Goal: Task Accomplishment & Management: Complete application form

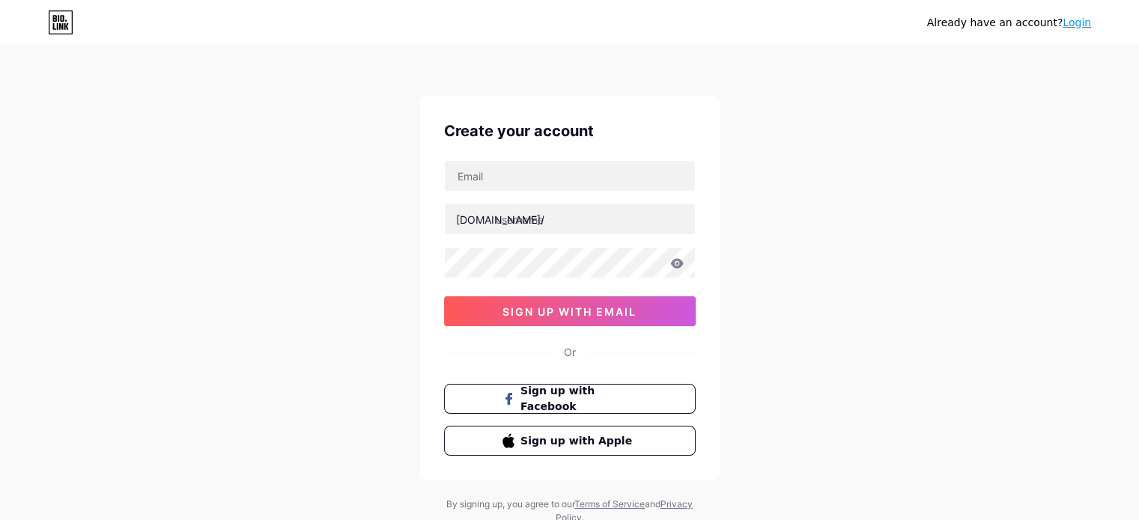
click at [568, 347] on div "Or" at bounding box center [570, 352] width 12 height 16
click at [64, 22] on icon at bounding box center [60, 22] width 25 height 24
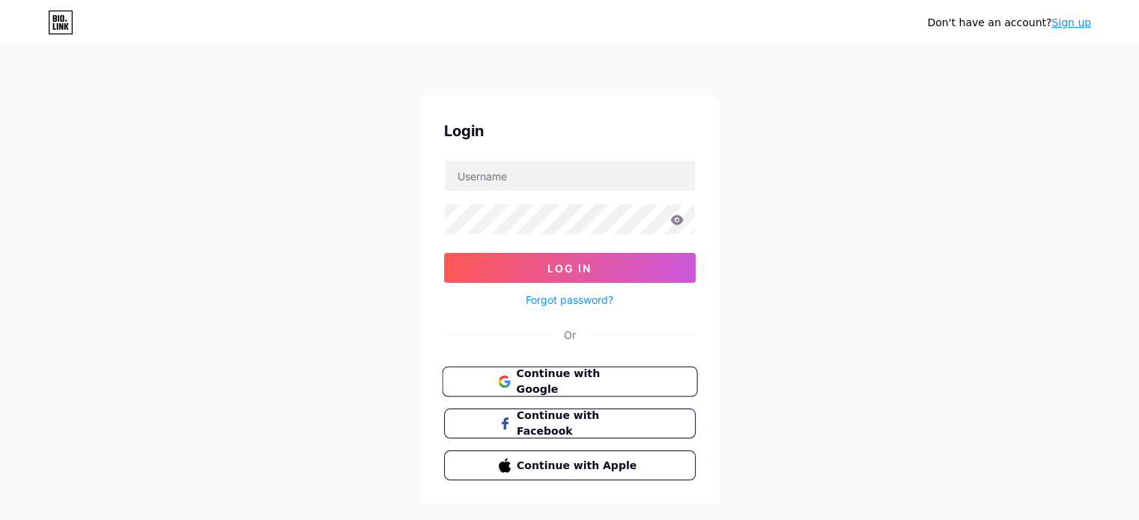
click at [646, 389] on button "Continue with Google" at bounding box center [569, 382] width 255 height 31
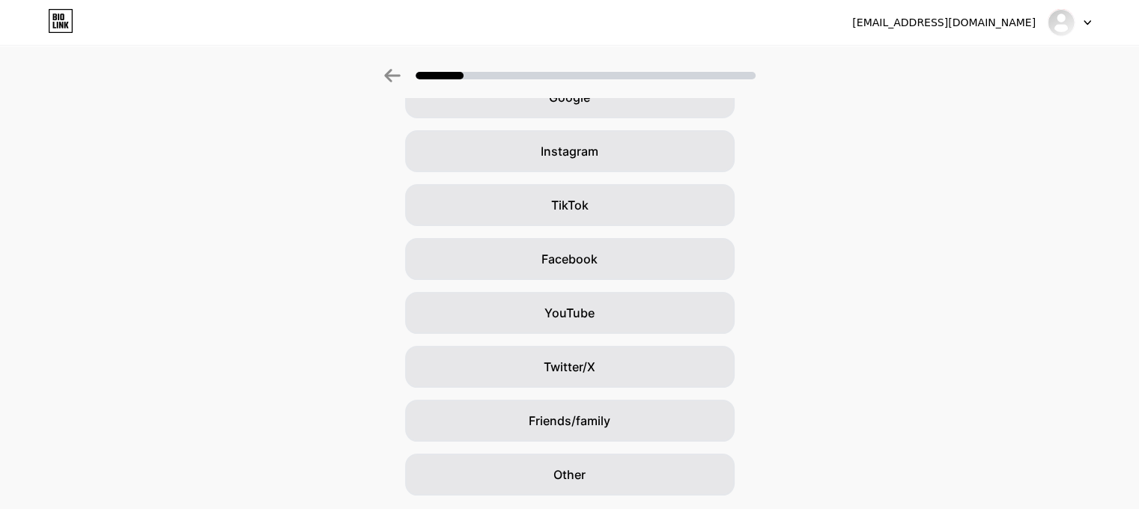
scroll to position [136, 0]
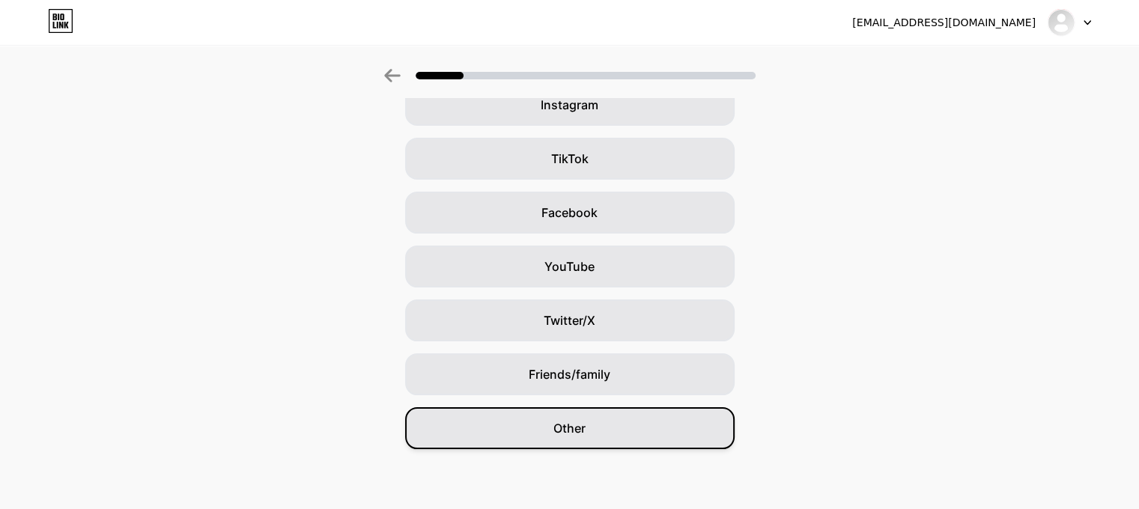
click at [553, 431] on div "Other" at bounding box center [569, 428] width 329 height 42
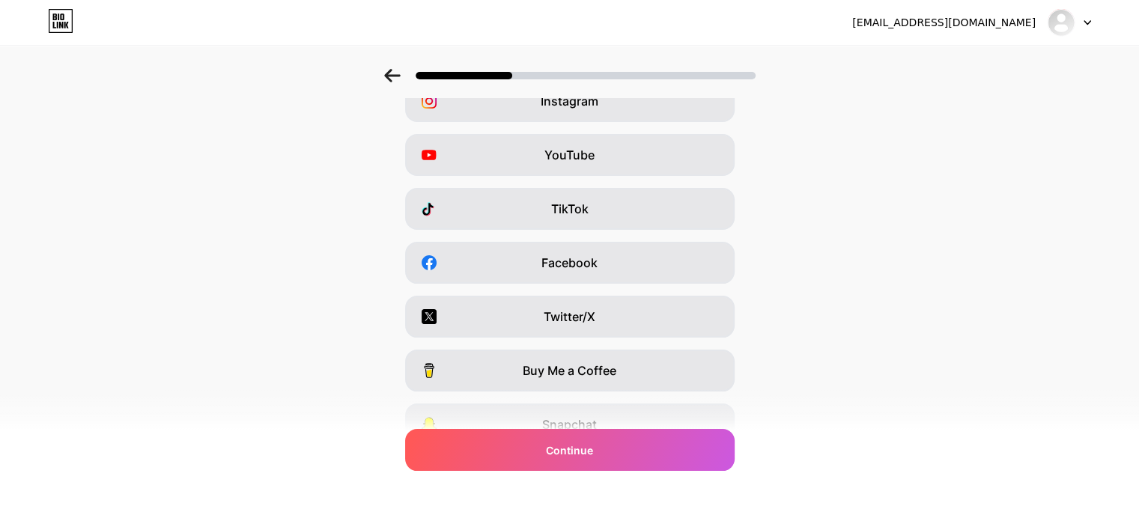
scroll to position [61, 0]
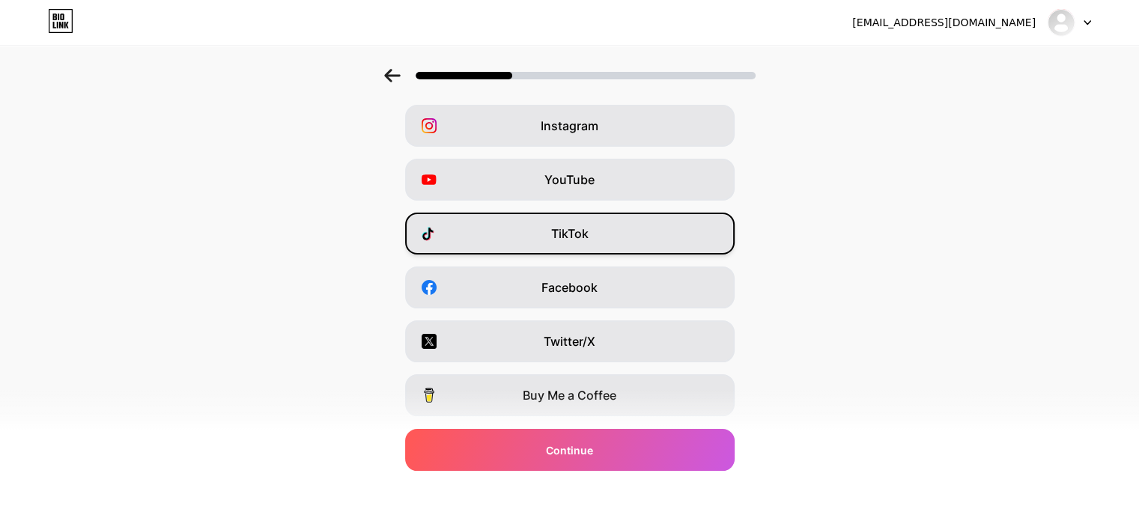
click at [636, 243] on div "TikTok" at bounding box center [569, 234] width 329 height 42
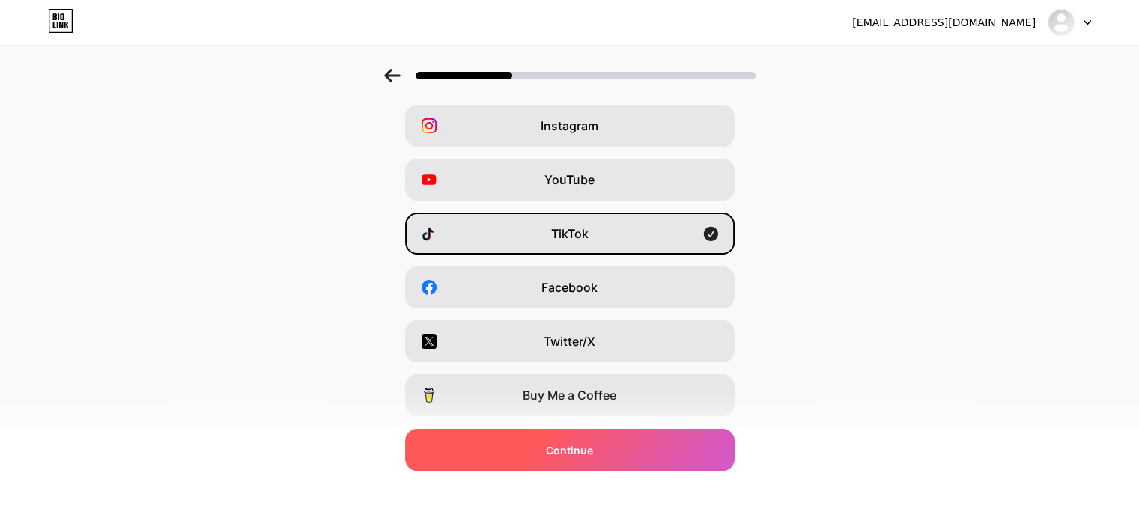
click at [633, 452] on div "Continue" at bounding box center [569, 450] width 329 height 42
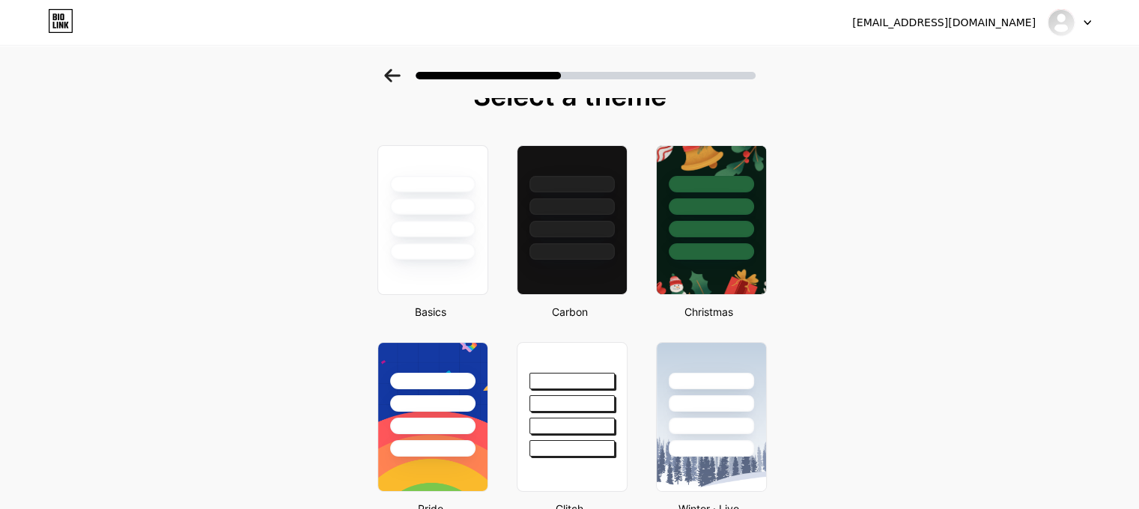
scroll to position [0, 0]
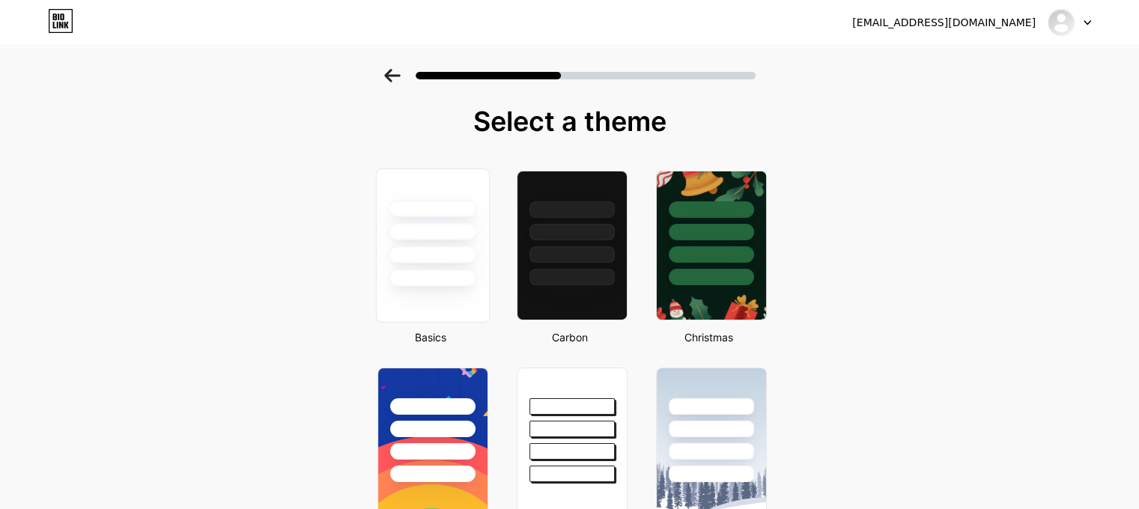
click at [455, 205] on div at bounding box center [433, 208] width 88 height 17
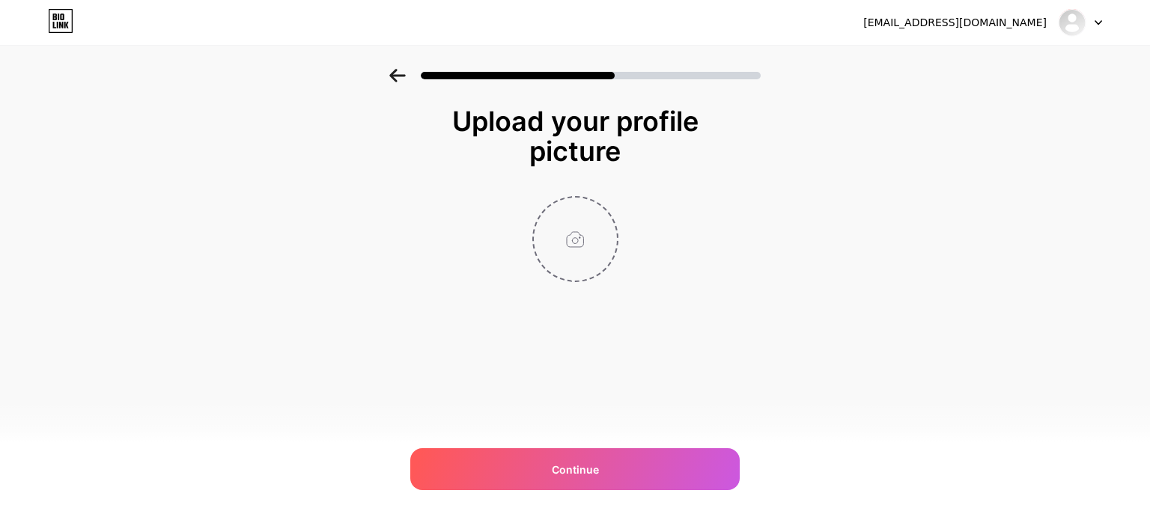
click at [587, 245] on input "file" at bounding box center [575, 239] width 83 height 83
type input "C:\fakepath\TerveysCore.png"
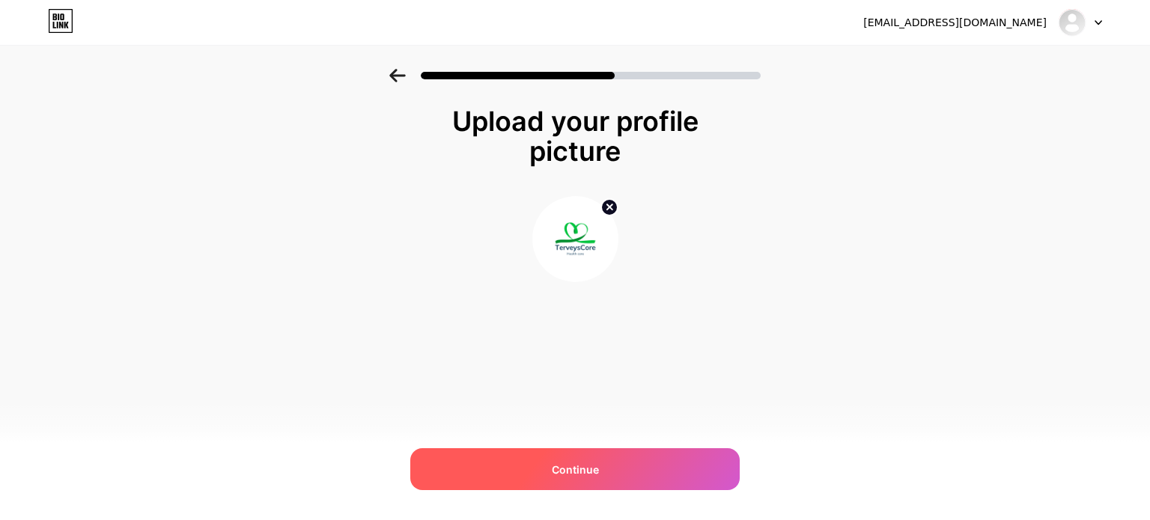
click at [591, 466] on span "Continue" at bounding box center [575, 470] width 47 height 16
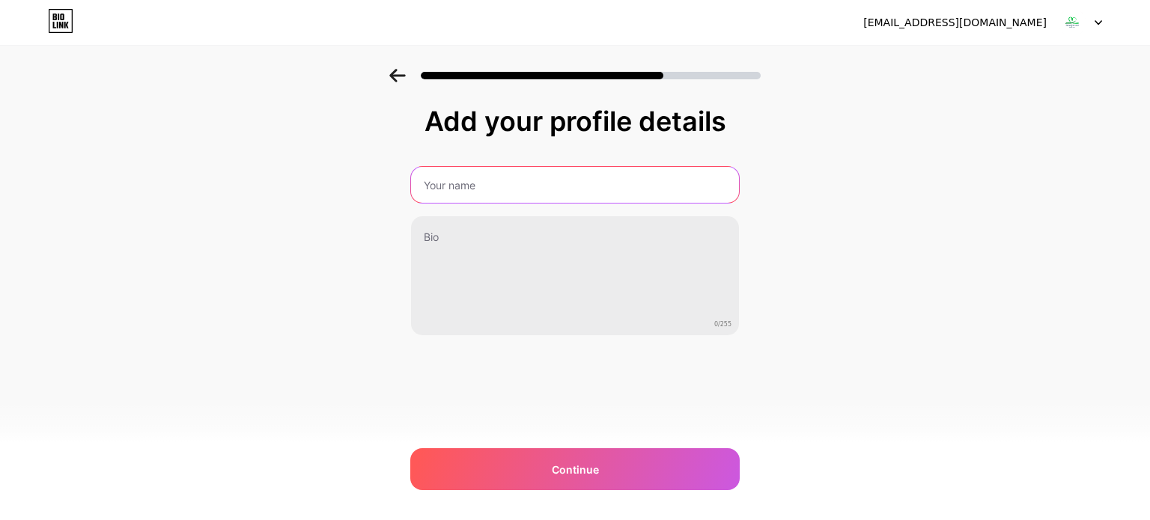
click at [574, 191] on input "text" at bounding box center [575, 185] width 328 height 36
type input "TreveysCore"
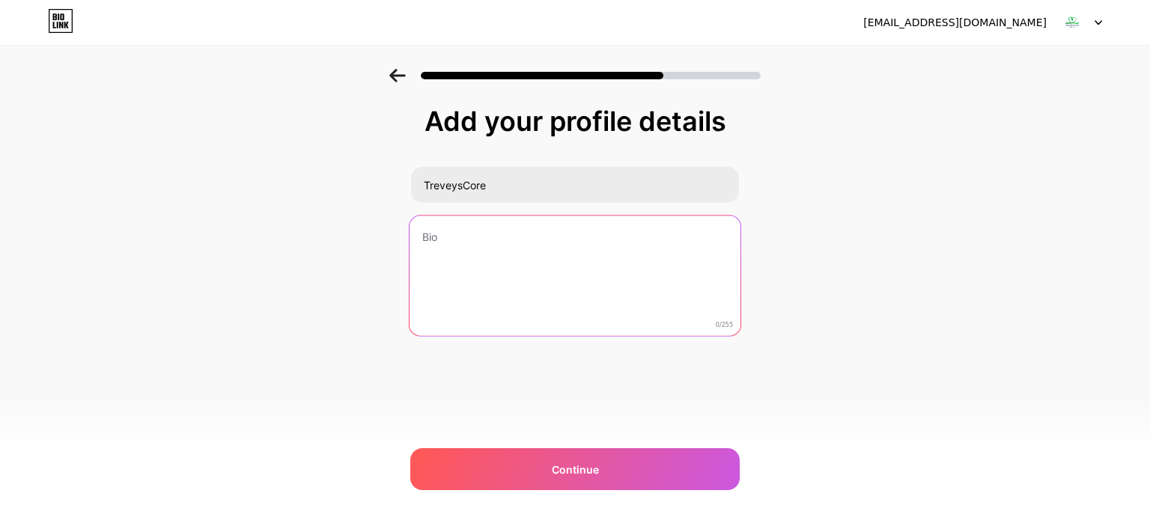
click at [502, 257] on textarea at bounding box center [575, 277] width 331 height 122
paste textarea "Purchasing these products helps us through a small commission. Your support als…"
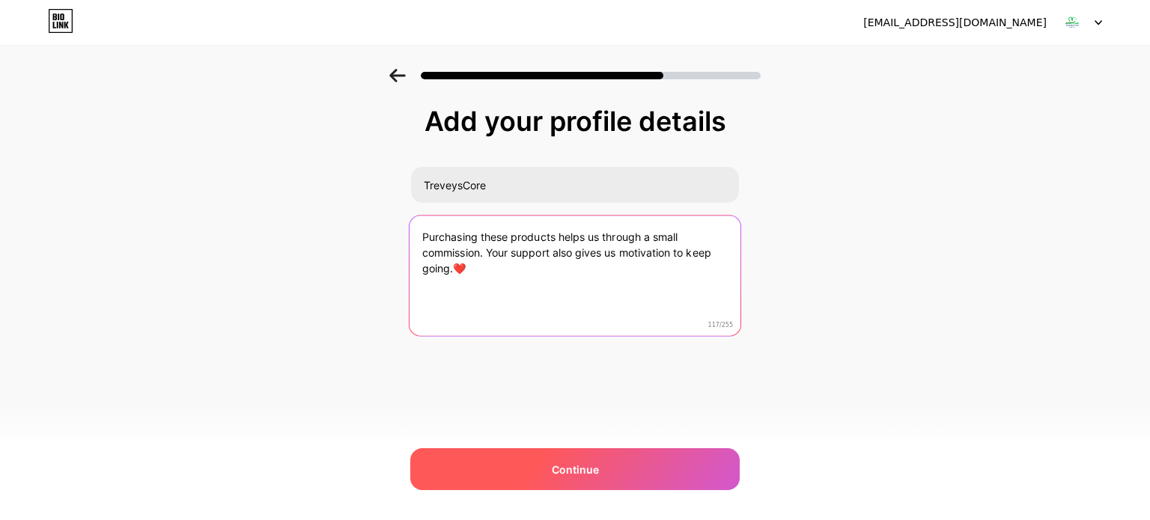
type textarea "Purchasing these products helps us through a small commission. Your support als…"
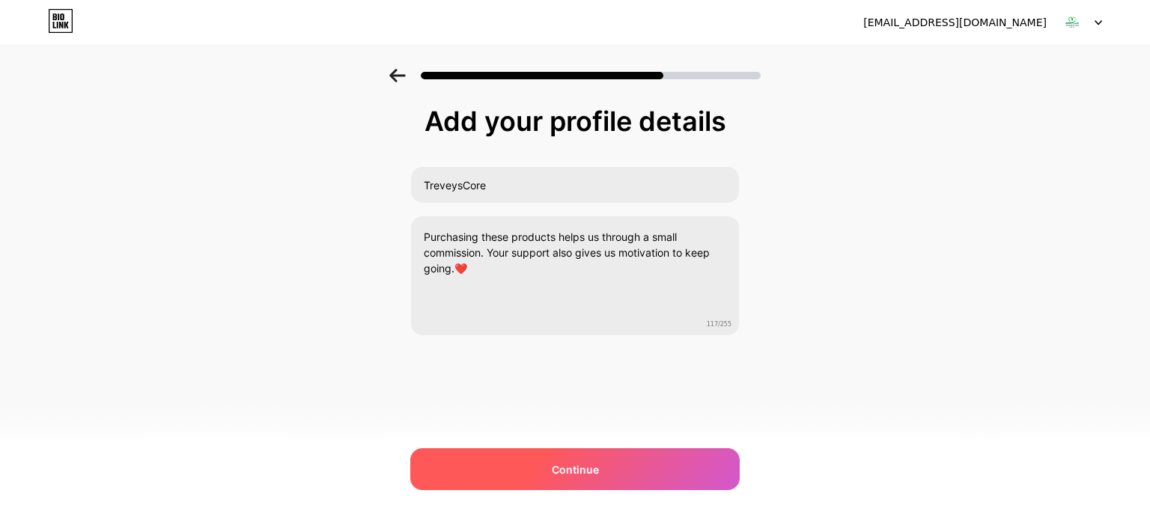
click at [595, 469] on span "Continue" at bounding box center [575, 470] width 47 height 16
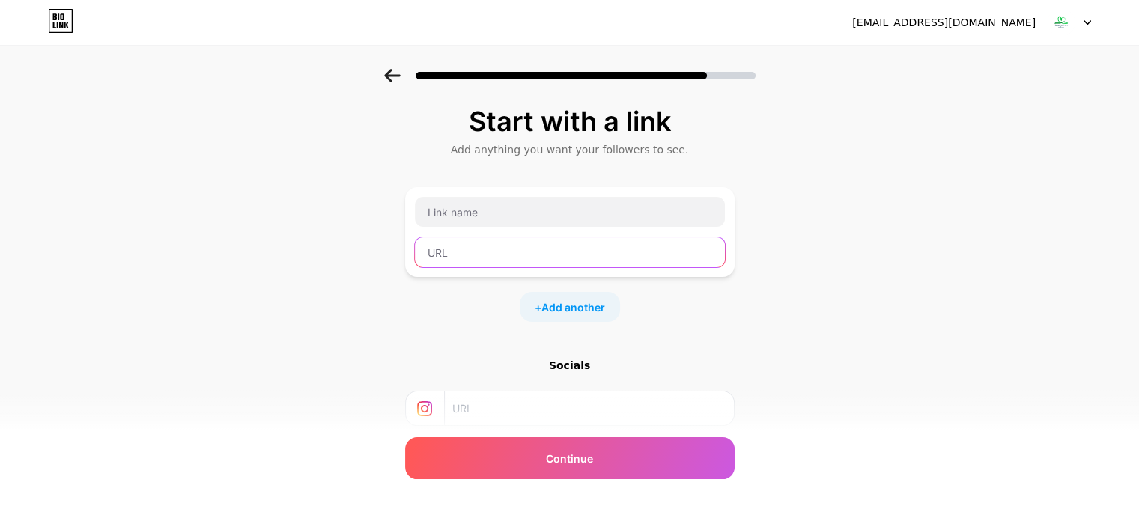
click at [562, 245] on input "text" at bounding box center [570, 252] width 310 height 30
paste input "https://www.digistore24.com/redir/503473/Xahil0/"
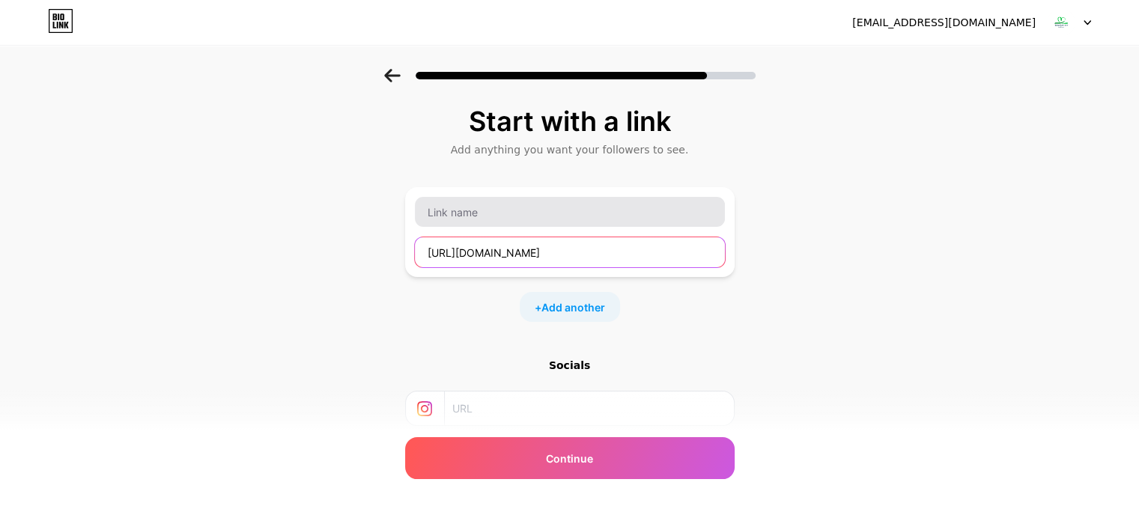
type input "https://www.digistore24.com/redir/503473/Xahil0/"
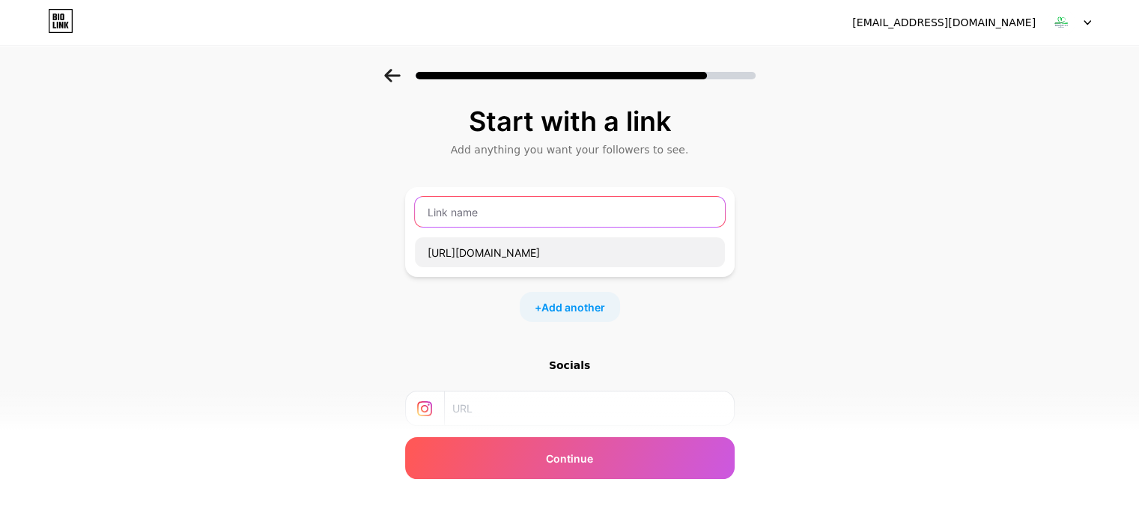
click at [559, 219] on input "text" at bounding box center [570, 212] width 310 height 30
paste input "“100 Pro Makeup Secrets | E-book”"
type input "“100 Pro Makeup Secrets | E-book”"
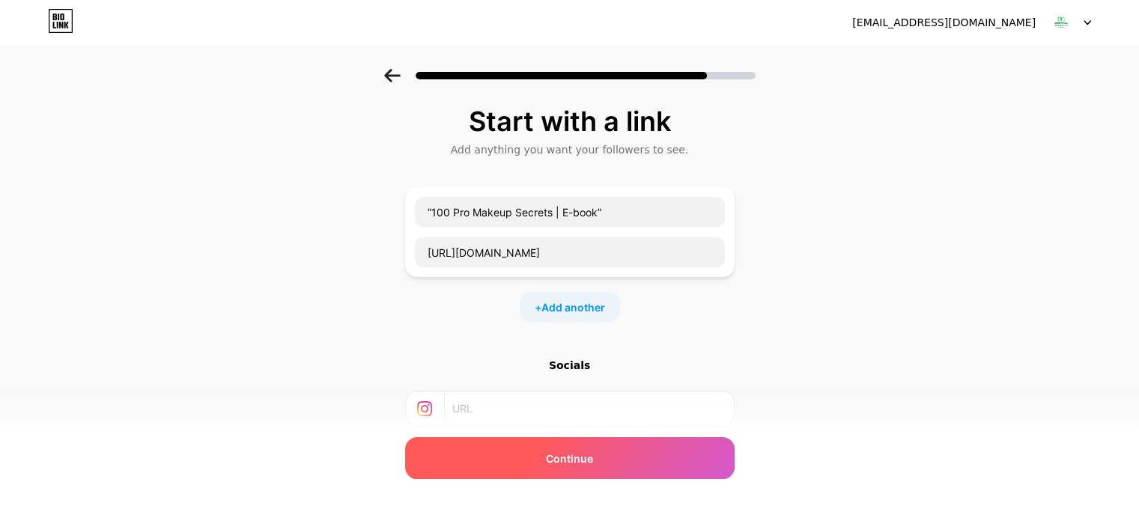
click at [645, 462] on div "Continue" at bounding box center [569, 458] width 329 height 42
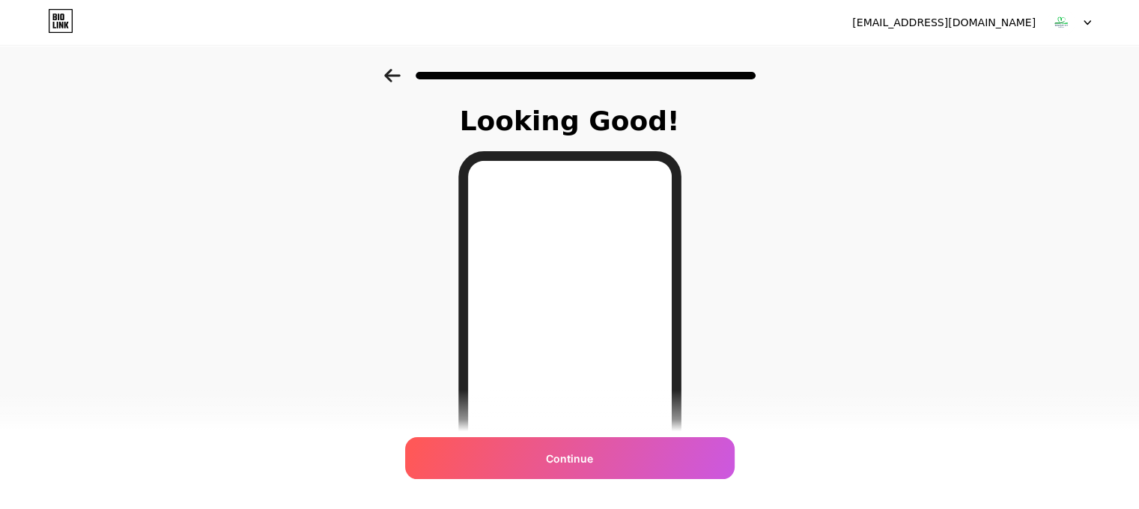
click at [554, 464] on span "Continue" at bounding box center [569, 459] width 47 height 16
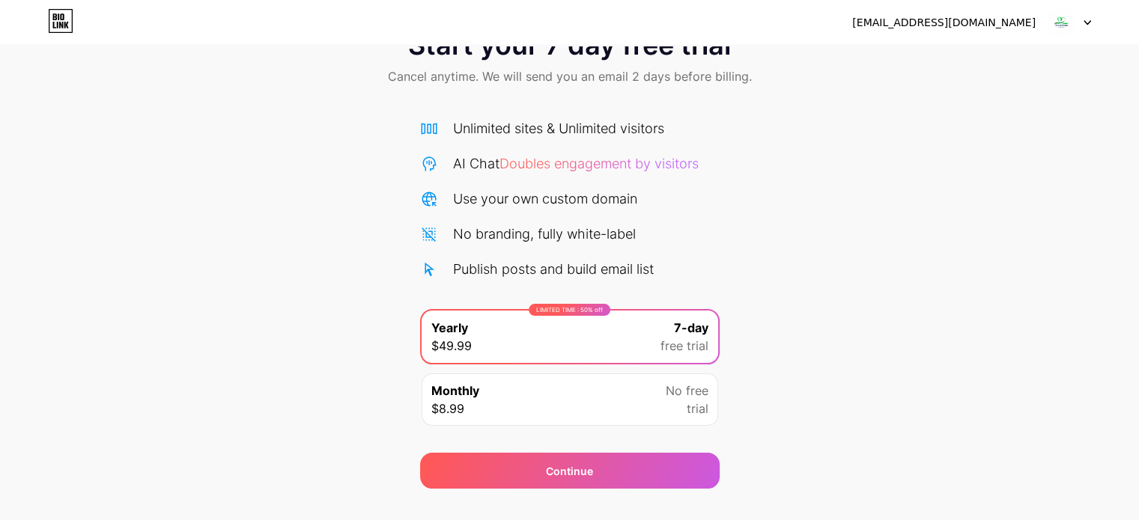
scroll to position [81, 0]
